Goal: Information Seeking & Learning: Learn about a topic

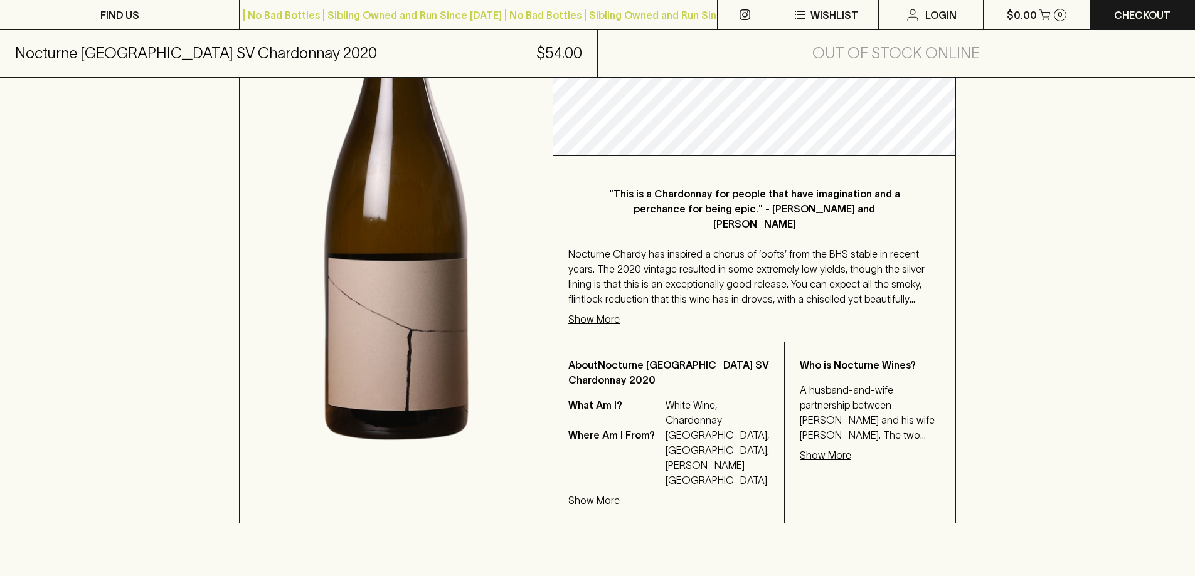
scroll to position [314, 0]
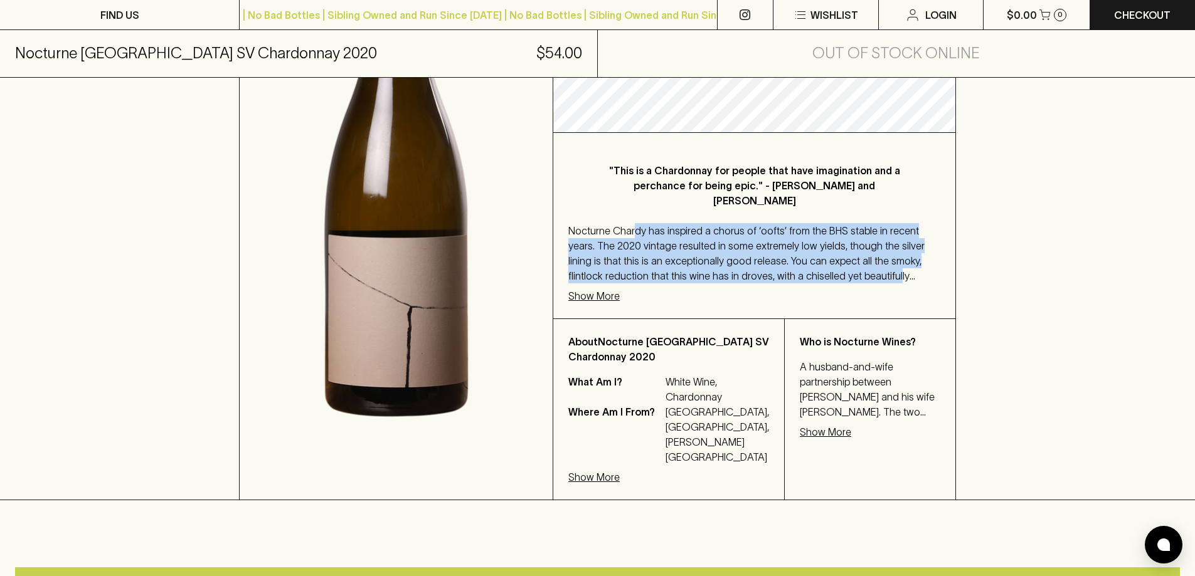
drag, startPoint x: 634, startPoint y: 186, endPoint x: 810, endPoint y: 233, distance: 182.4
click at [810, 233] on span "Nocturne Chardy has inspired a chorus of ‘oofts’ from the BHS stable in recent …" at bounding box center [746, 268] width 356 height 87
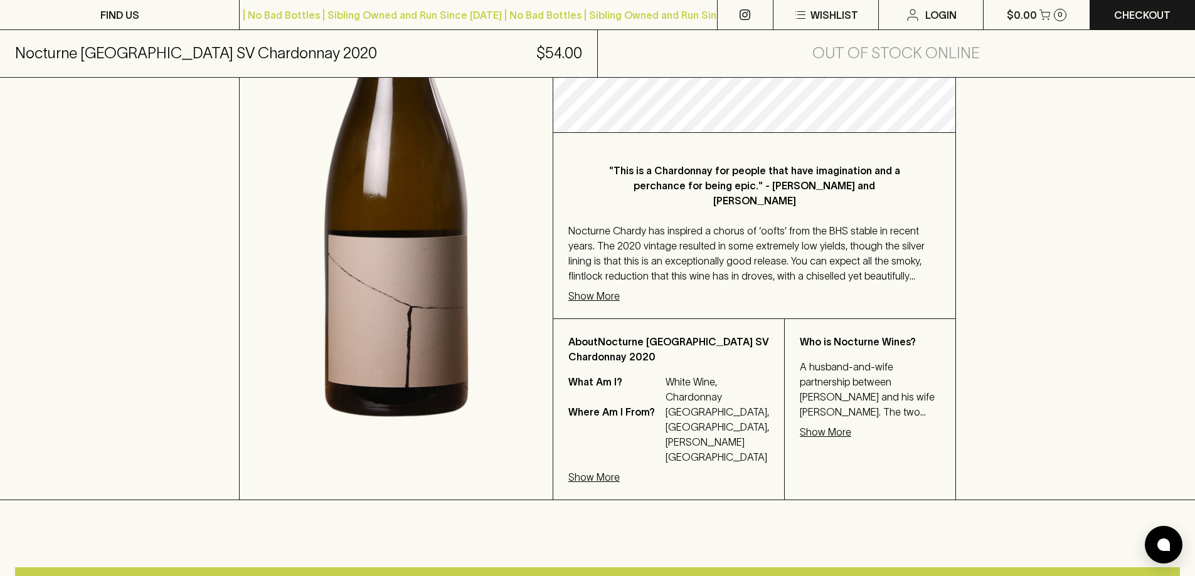
click at [600, 288] on p "Show More" at bounding box center [593, 295] width 51 height 15
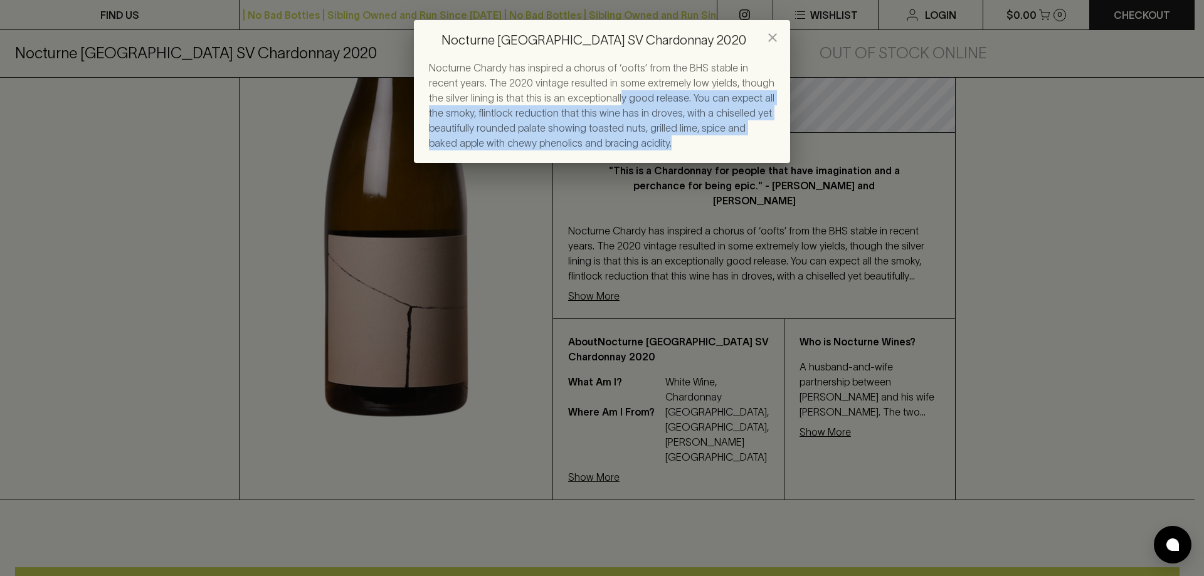
drag, startPoint x: 593, startPoint y: 110, endPoint x: 648, endPoint y: 152, distance: 69.4
click at [648, 152] on div "Nocturne Chardy has inspired a chorus of ‘oofts’ from the BHS stable in recent …" at bounding box center [602, 111] width 376 height 103
click at [710, 218] on div "Nocturne [GEOGRAPHIC_DATA] SV Chardonnay 2020 Nocturne Chardy has inspired a ch…" at bounding box center [602, 288] width 1204 height 576
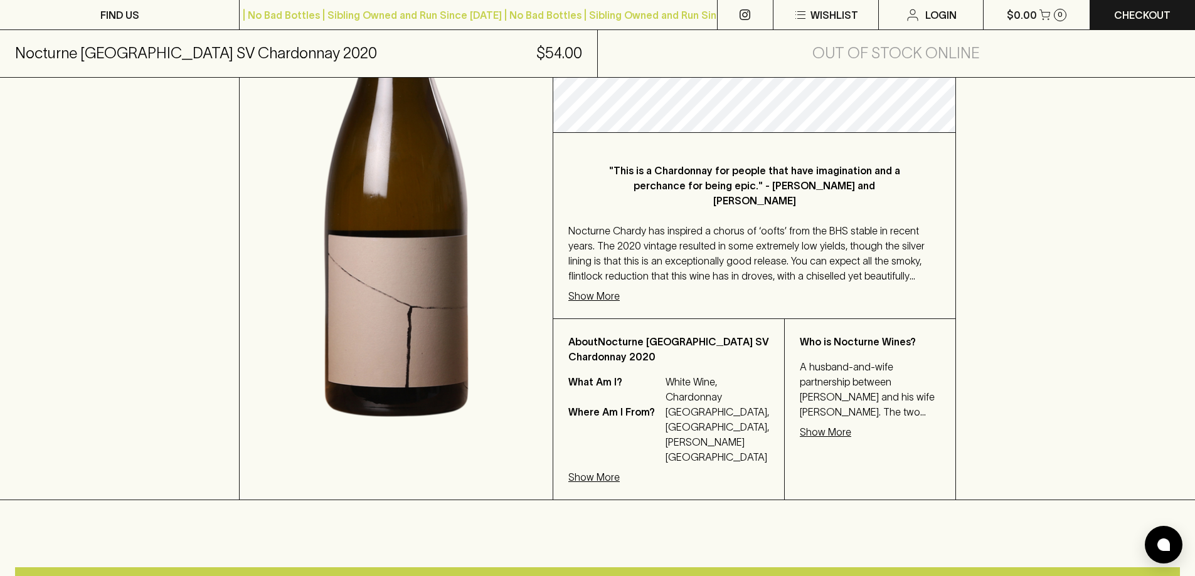
click at [602, 288] on p "Show More" at bounding box center [593, 295] width 51 height 15
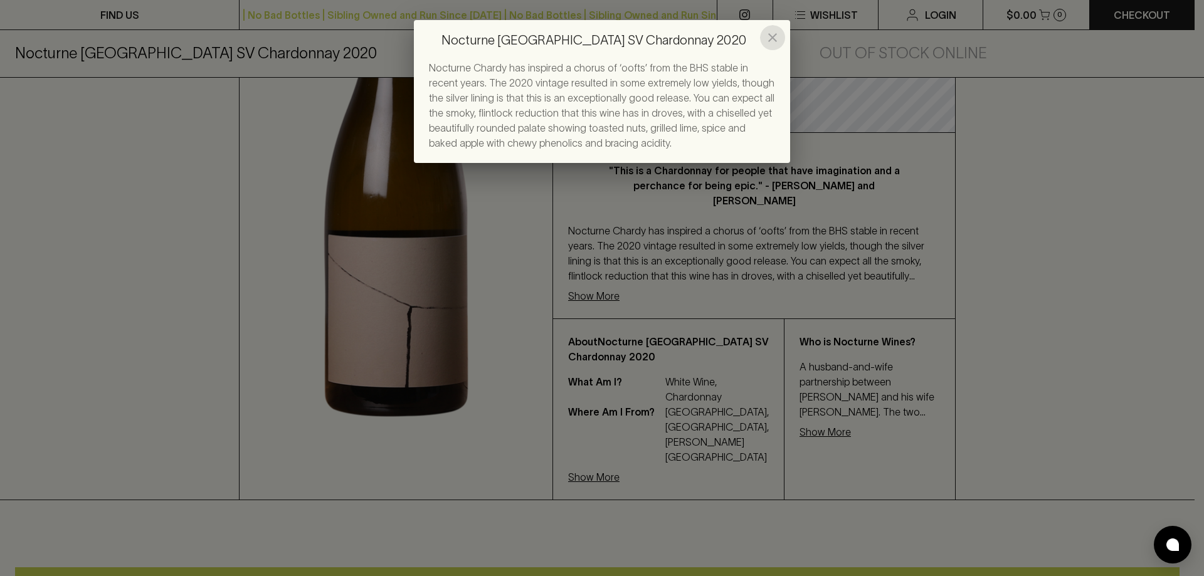
click at [770, 37] on icon "close" at bounding box center [772, 37] width 15 height 15
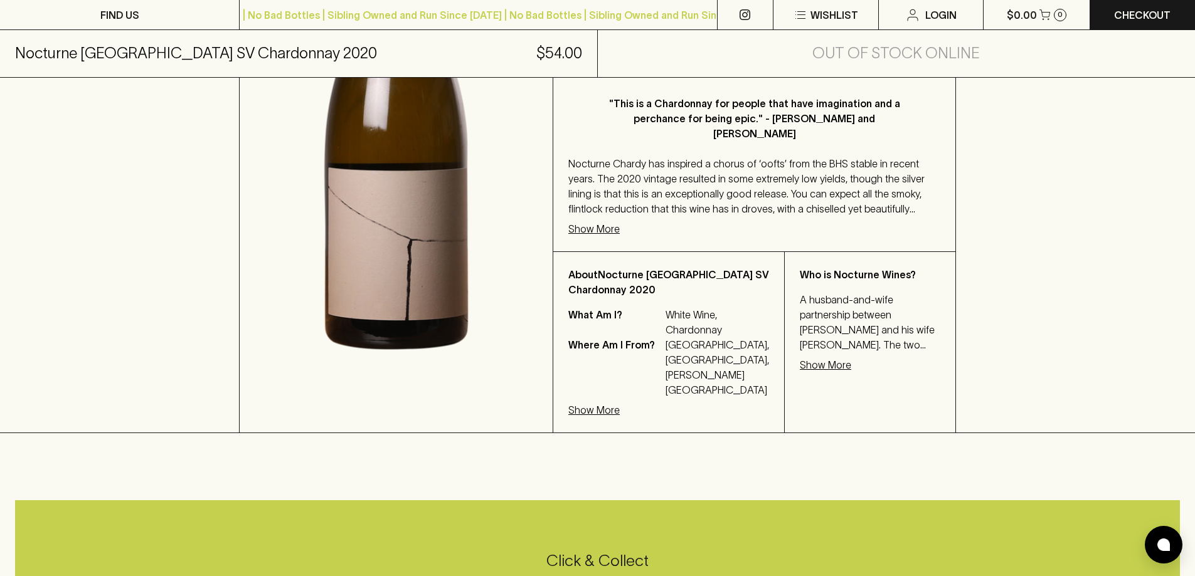
scroll to position [627, 0]
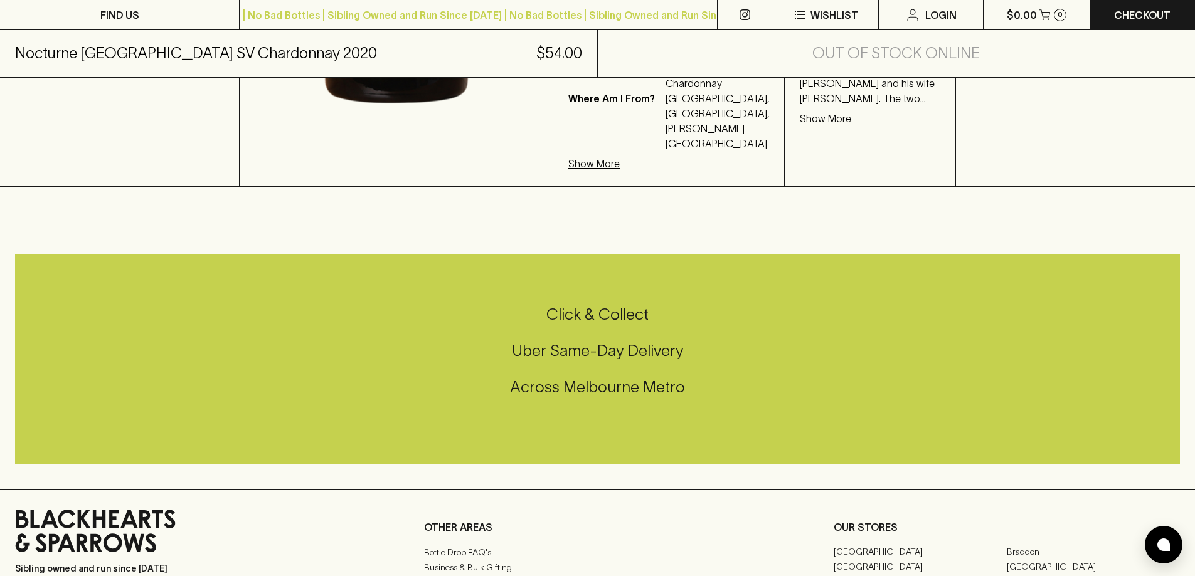
click at [611, 156] on p "Show More" at bounding box center [593, 163] width 51 height 15
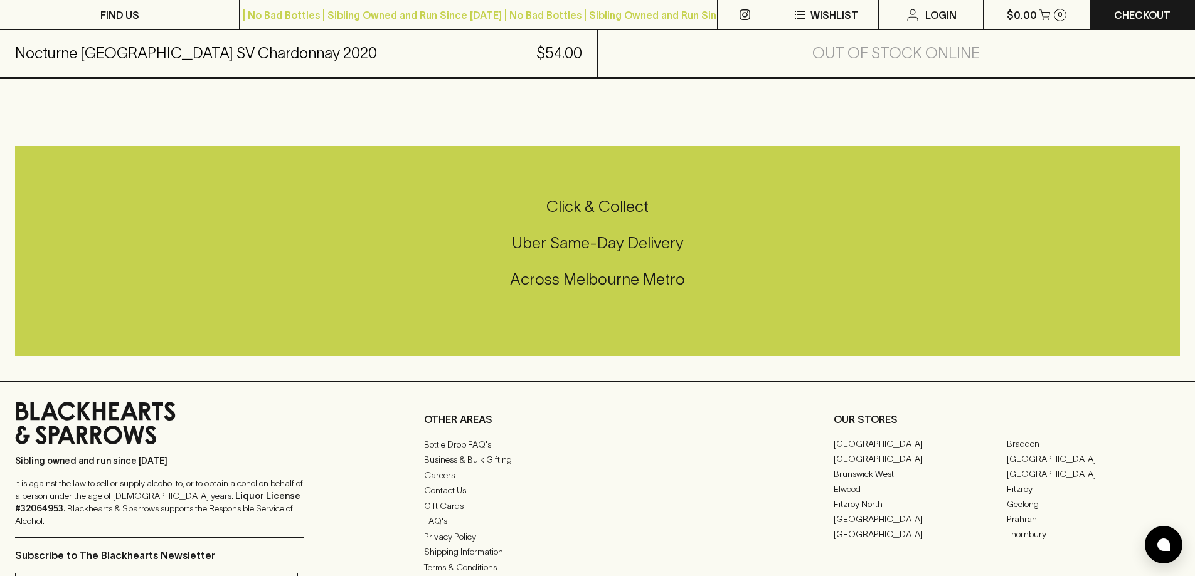
scroll to position [1003, 0]
